Goal: Task Accomplishment & Management: Use online tool/utility

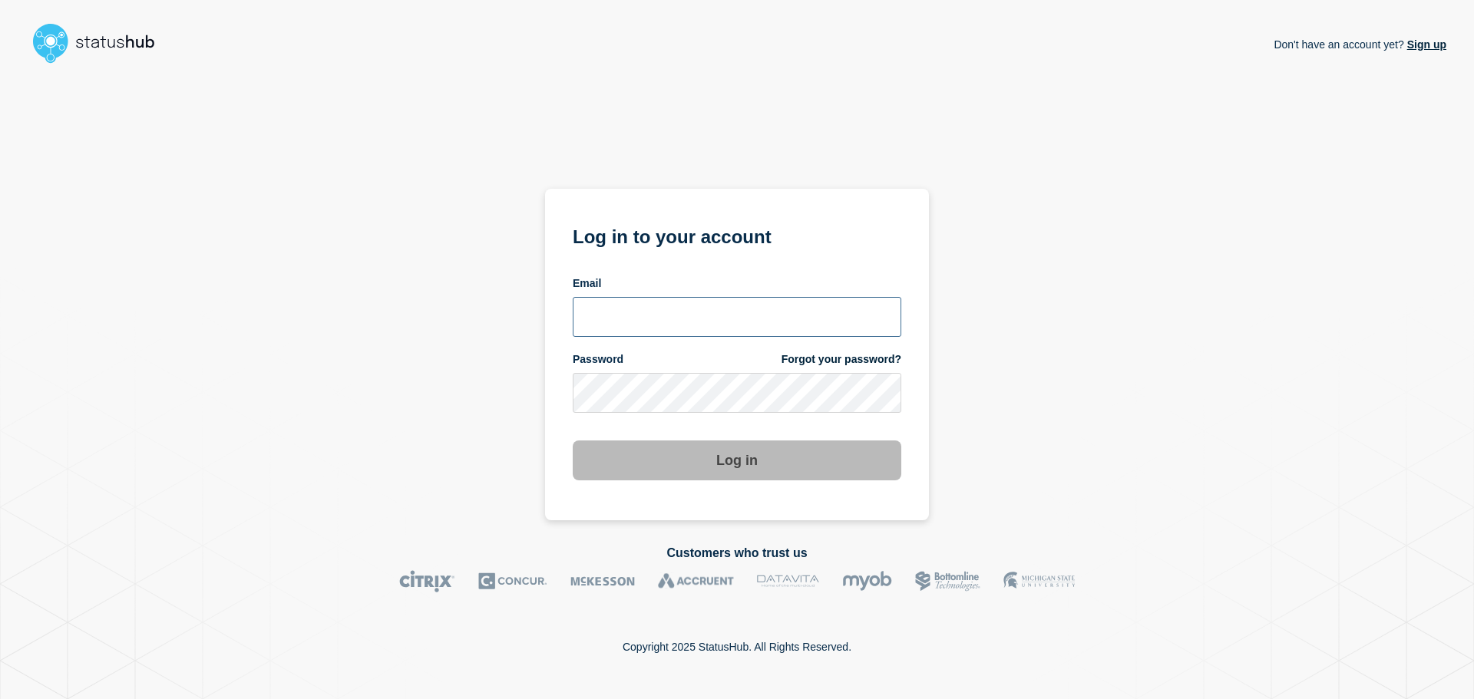
type input "xandra.martens@conexon.us"
click at [704, 470] on button "Log in" at bounding box center [737, 461] width 329 height 40
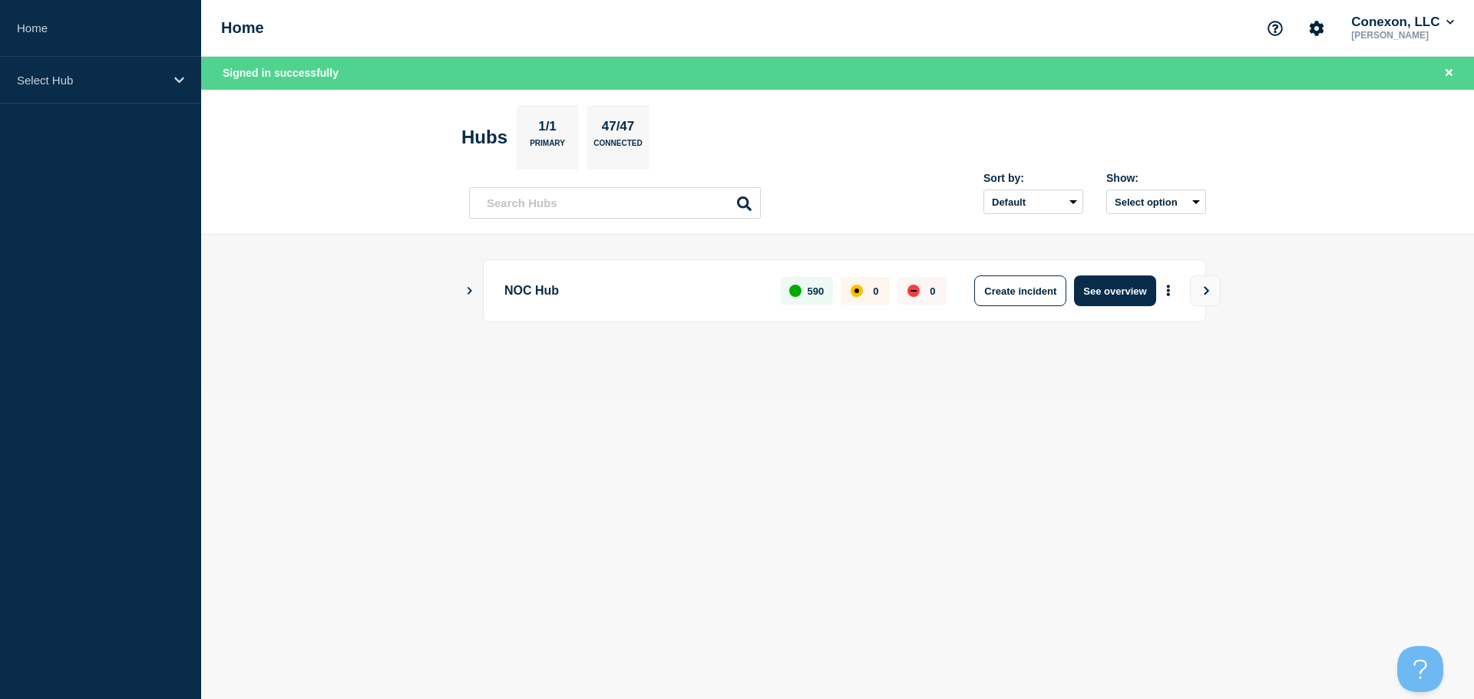
drag, startPoint x: 1110, startPoint y: 295, endPoint x: 1027, endPoint y: 316, distance: 85.7
click at [1110, 295] on button "See overview" at bounding box center [1114, 291] width 81 height 31
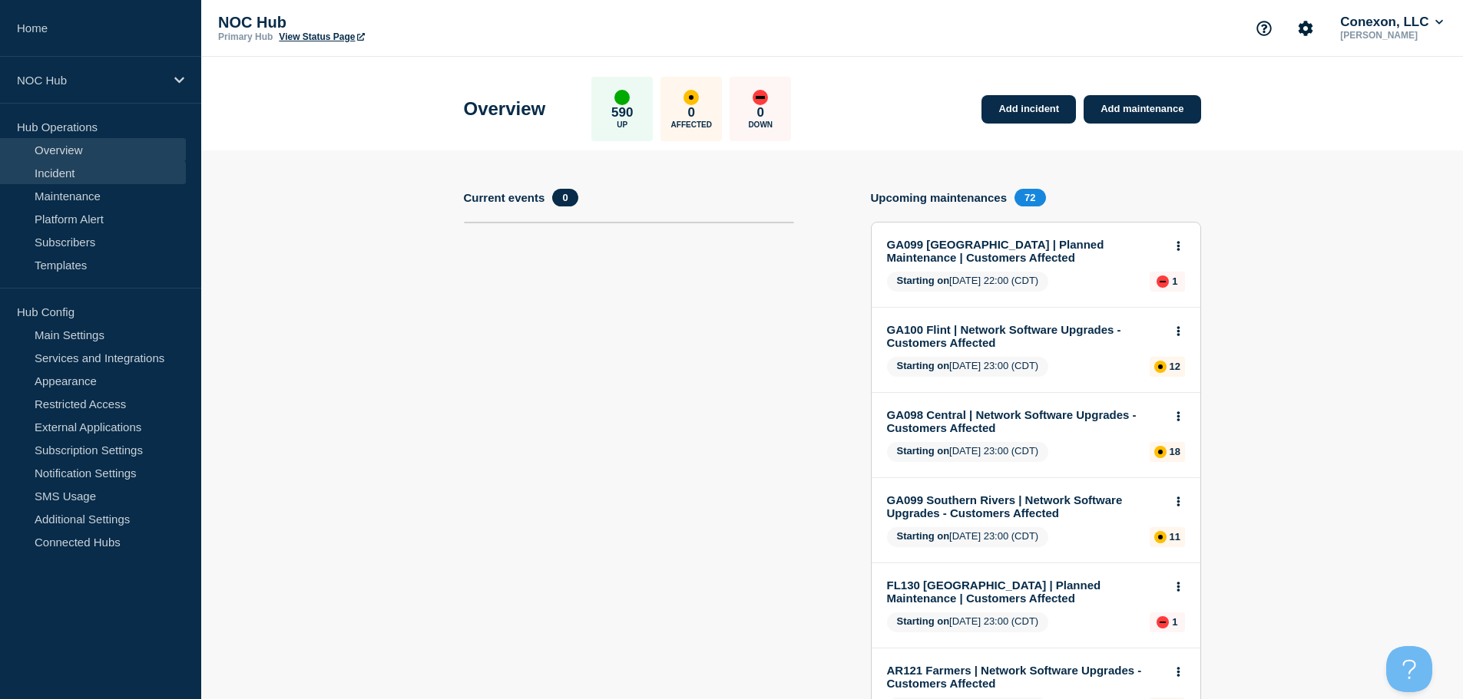
click at [60, 170] on link "Incident" at bounding box center [93, 172] width 186 height 23
